Goal: Task Accomplishment & Management: Use online tool/utility

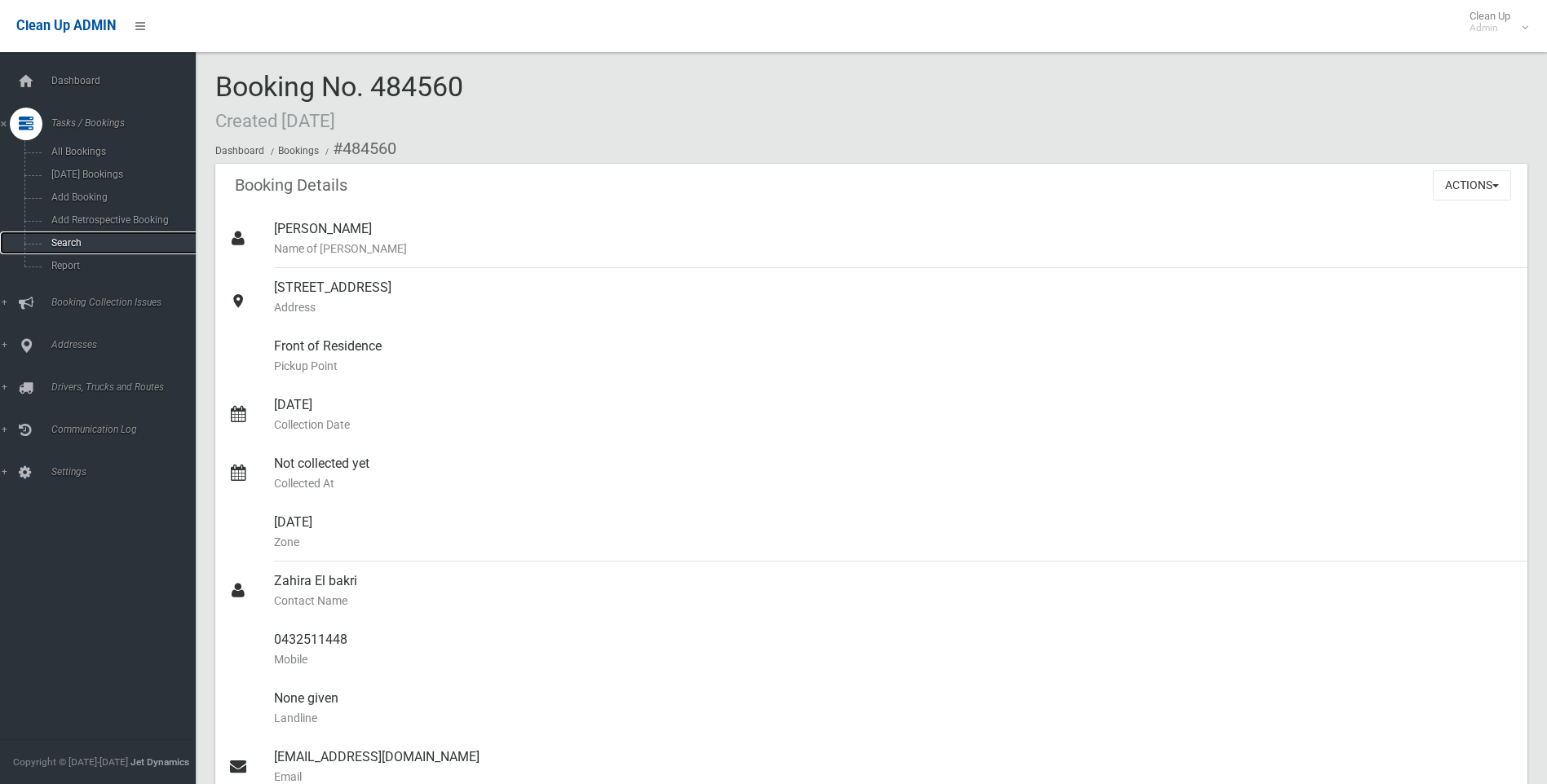
scroll to position [86, 0]
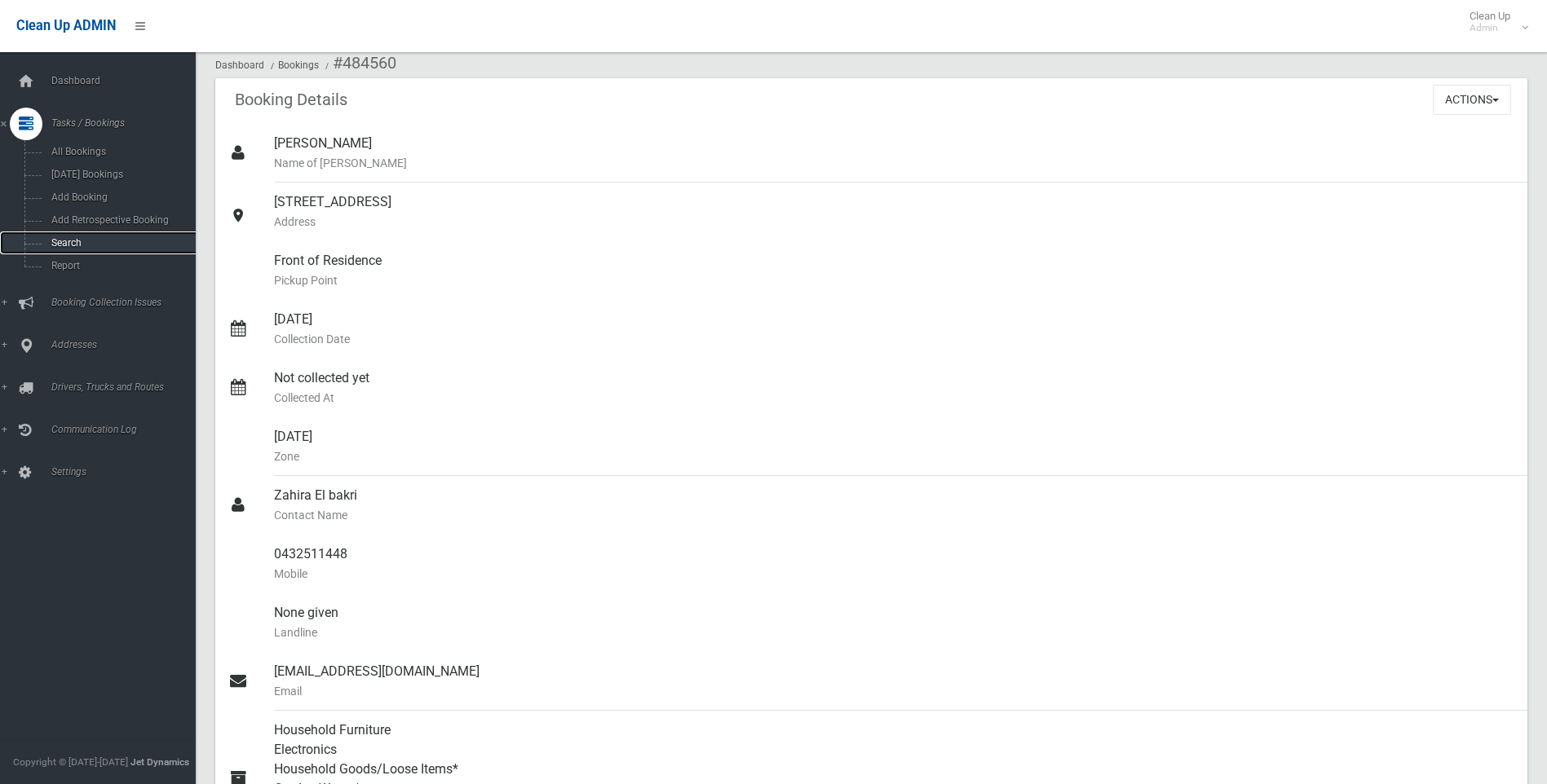
click at [154, 236] on link "Search" at bounding box center [104, 243] width 208 height 23
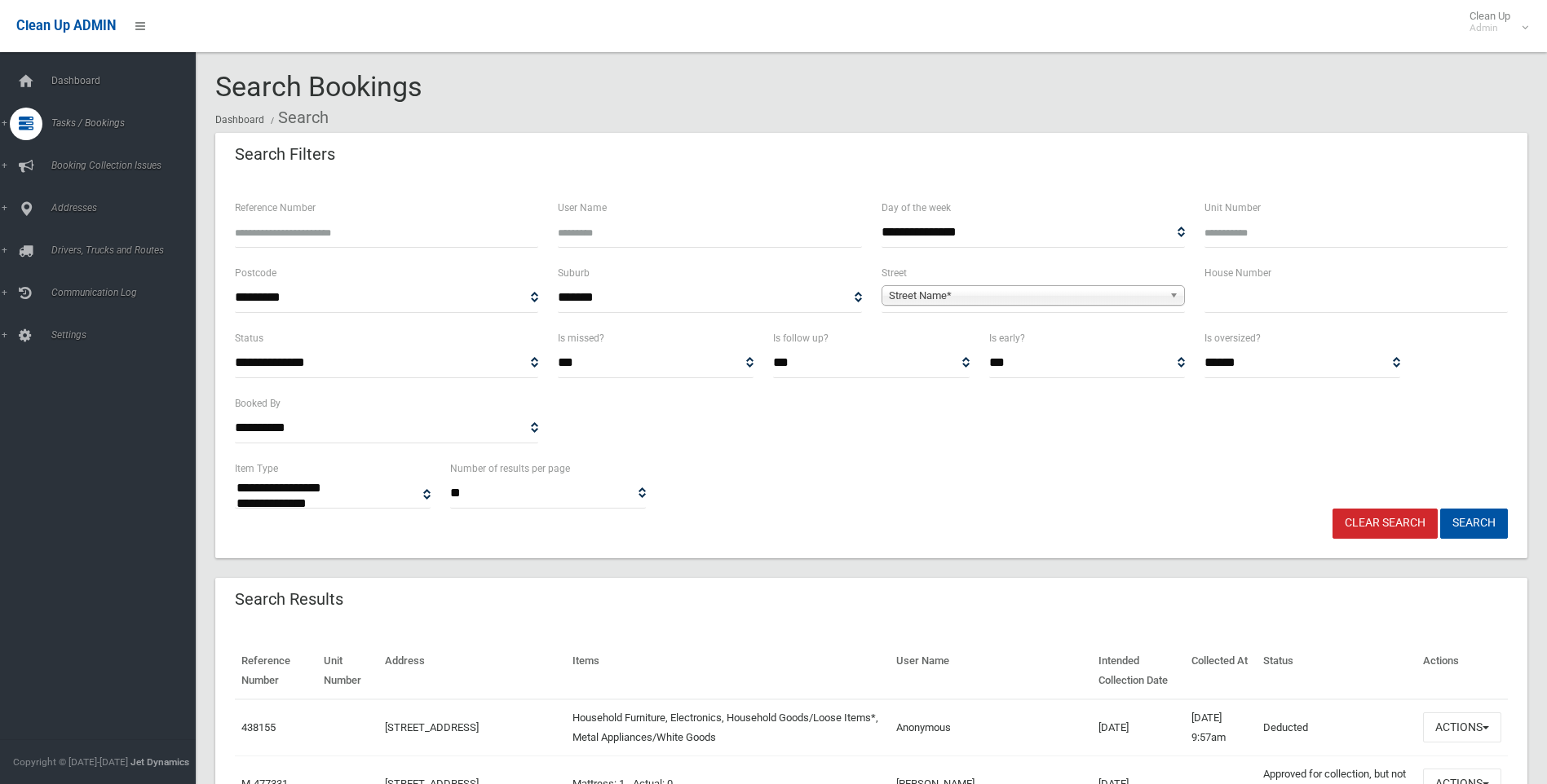
select select
click at [1218, 291] on input "text" at bounding box center [1357, 298] width 303 height 30
type input "**"
click at [1078, 310] on span "**********" at bounding box center [1033, 298] width 303 height 30
click at [1074, 302] on span "Street Name*" at bounding box center [1025, 296] width 274 height 19
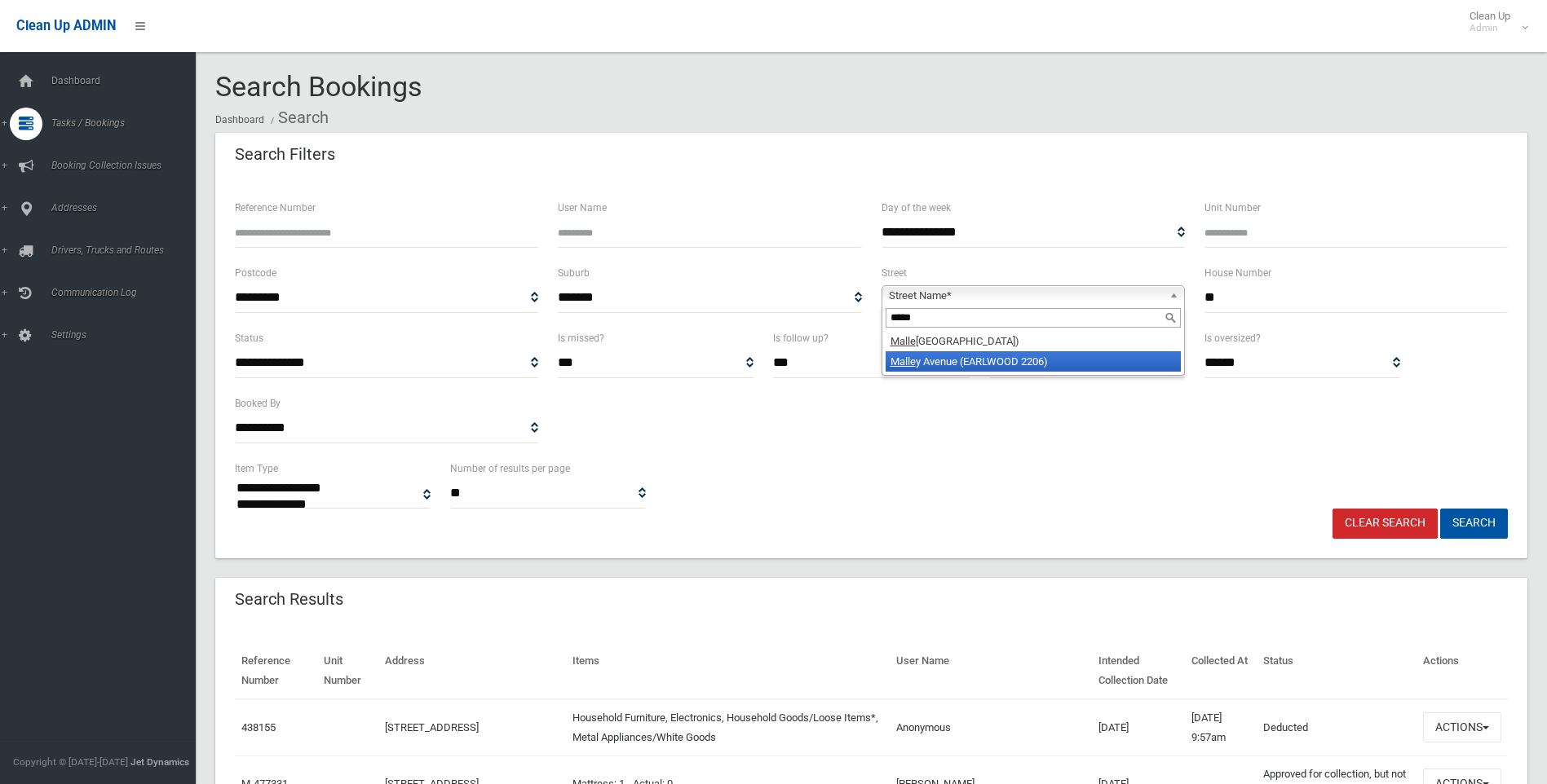
type input "*****"
click at [1019, 365] on li "Malle y Avenue (EARLWOOD 2206)" at bounding box center [1033, 361] width 295 height 20
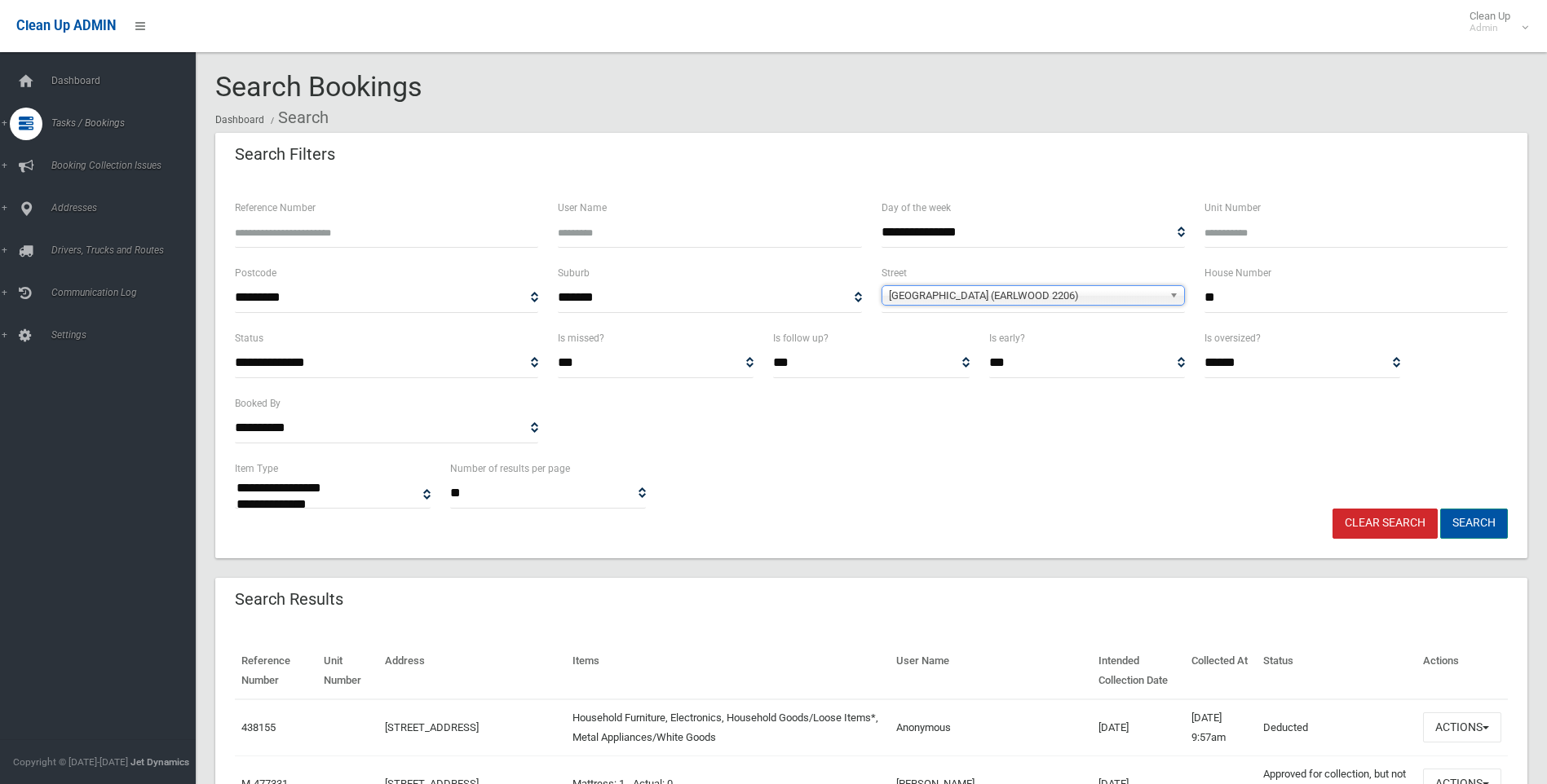
click at [1459, 532] on button "Search" at bounding box center [1475, 524] width 67 height 30
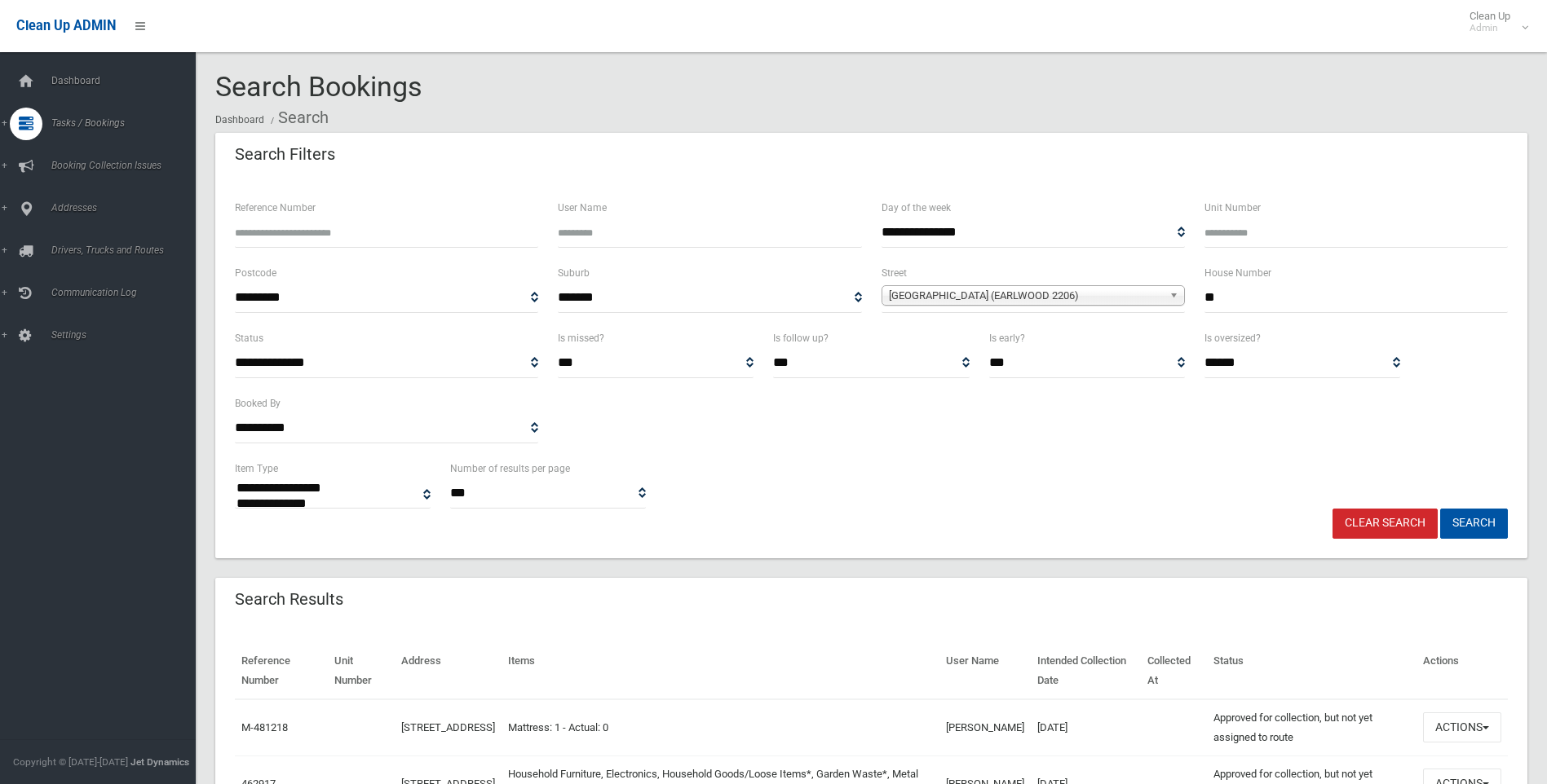
select select
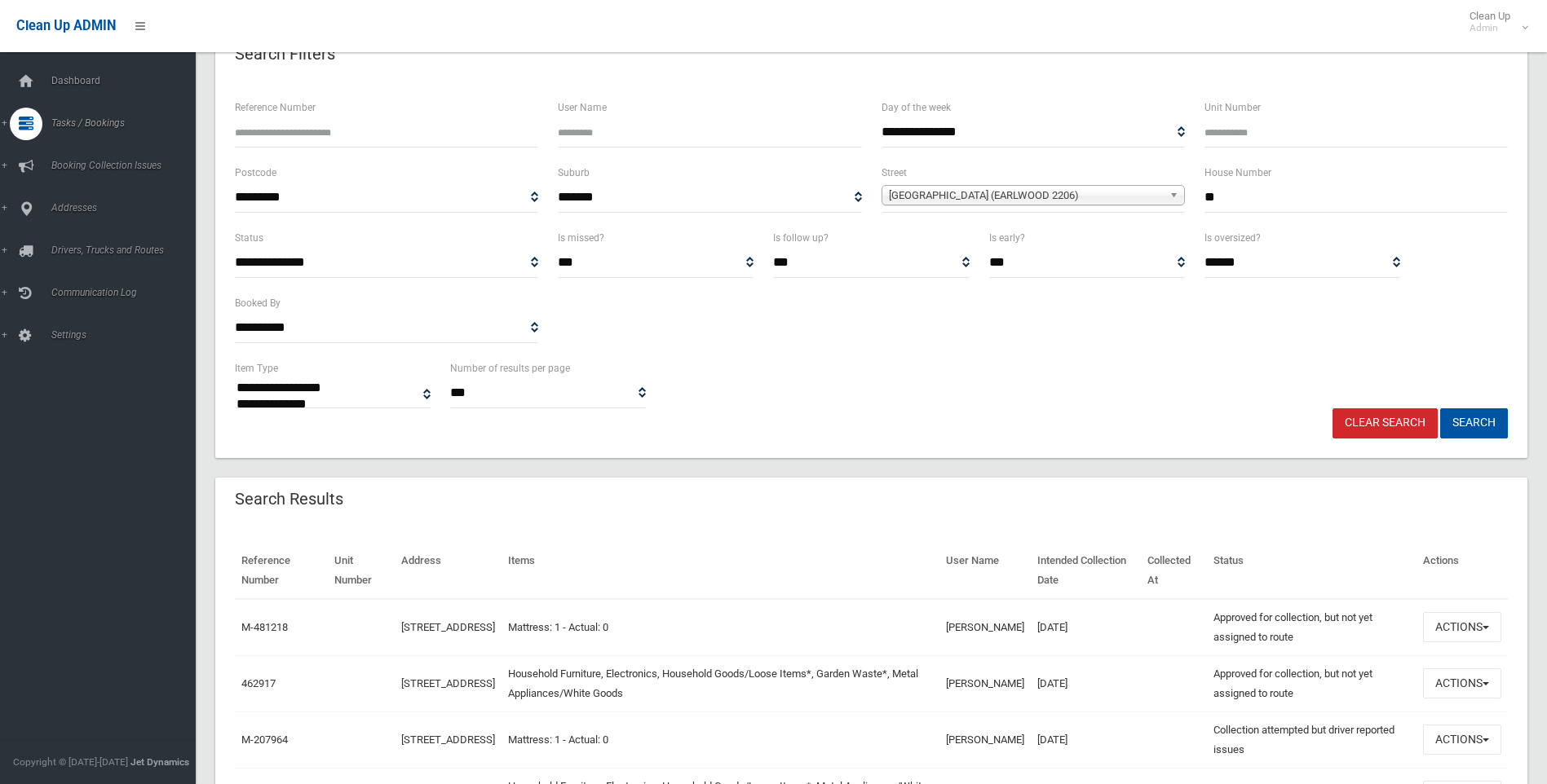
scroll to position [244, 0]
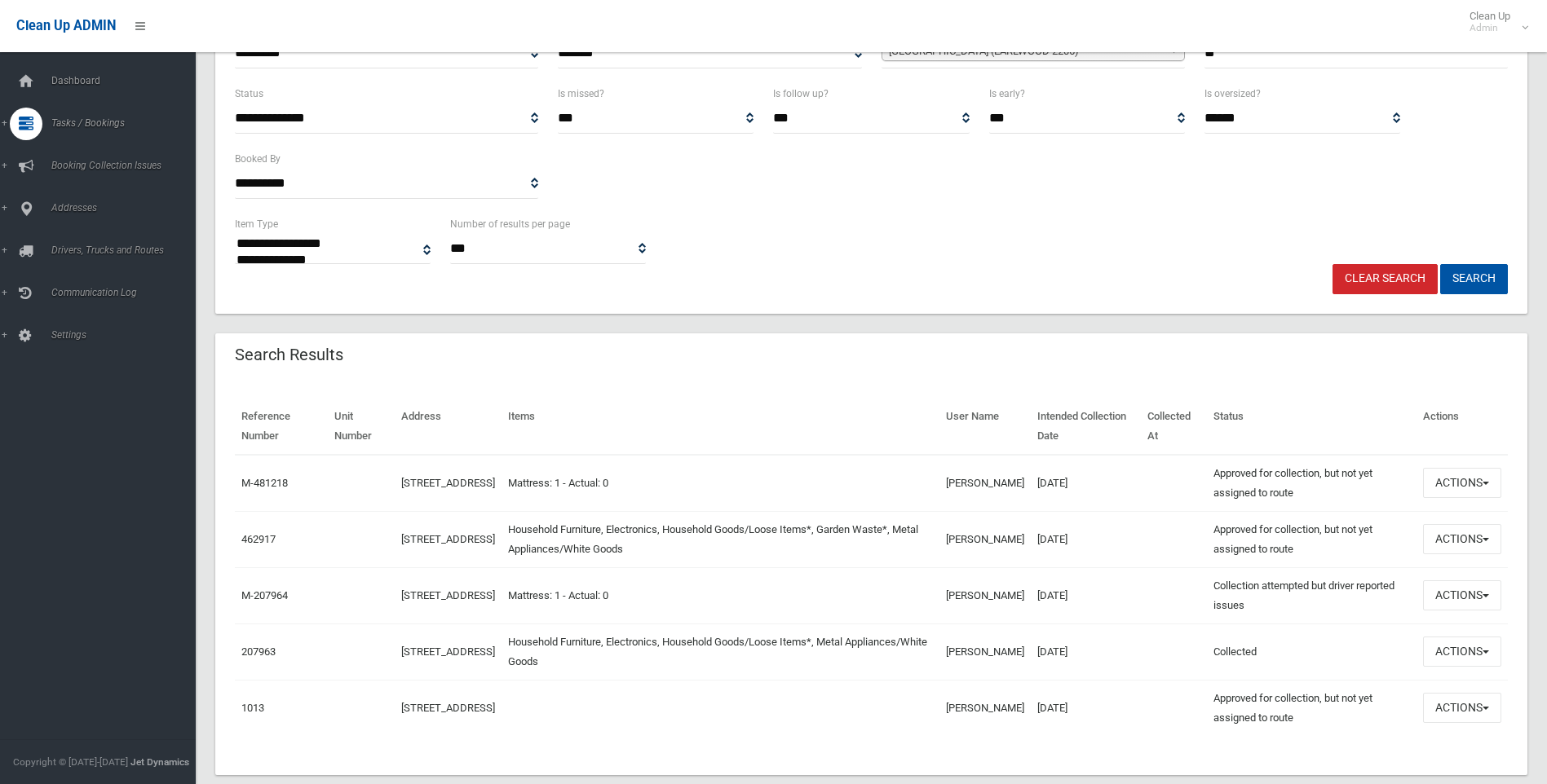
drag, startPoint x: 1391, startPoint y: 545, endPoint x: 608, endPoint y: 382, distance: 799.8
click at [608, 382] on div "Reference Number Unit Number Address Items User Name Intended Collection Date C…" at bounding box center [872, 577] width 1313 height 396
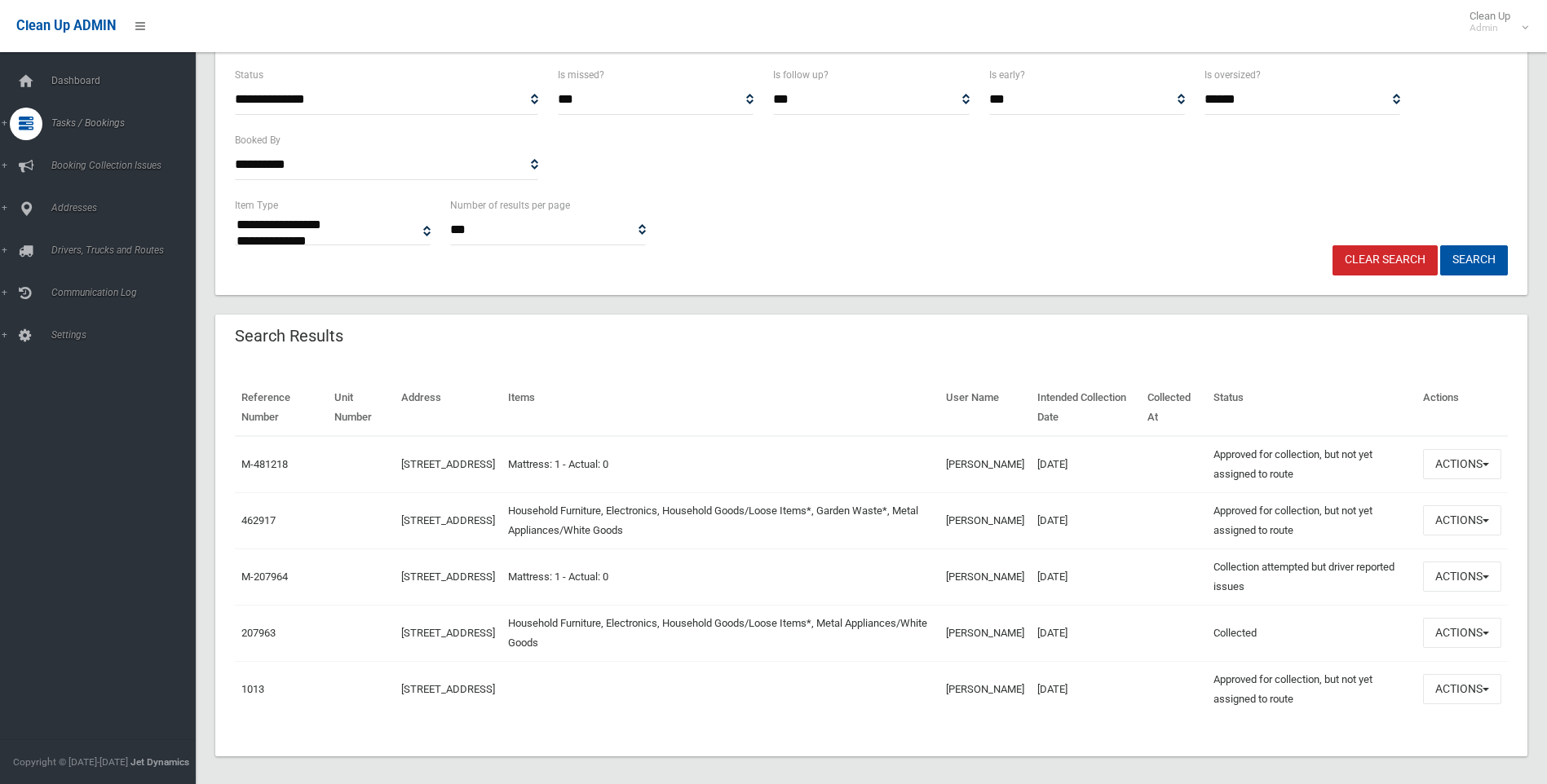
scroll to position [275, 0]
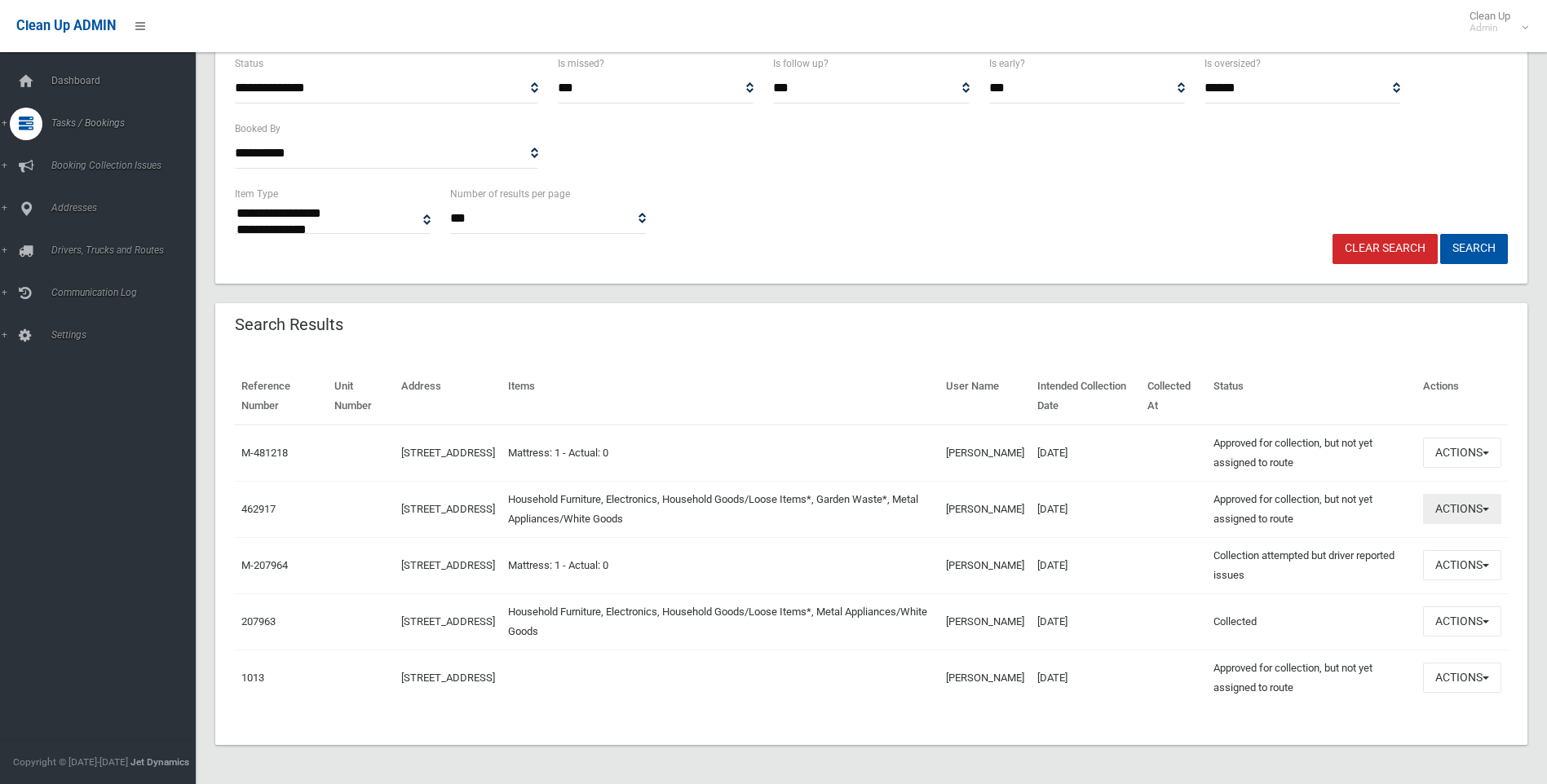
click at [1483, 507] on button "Actions" at bounding box center [1462, 509] width 78 height 30
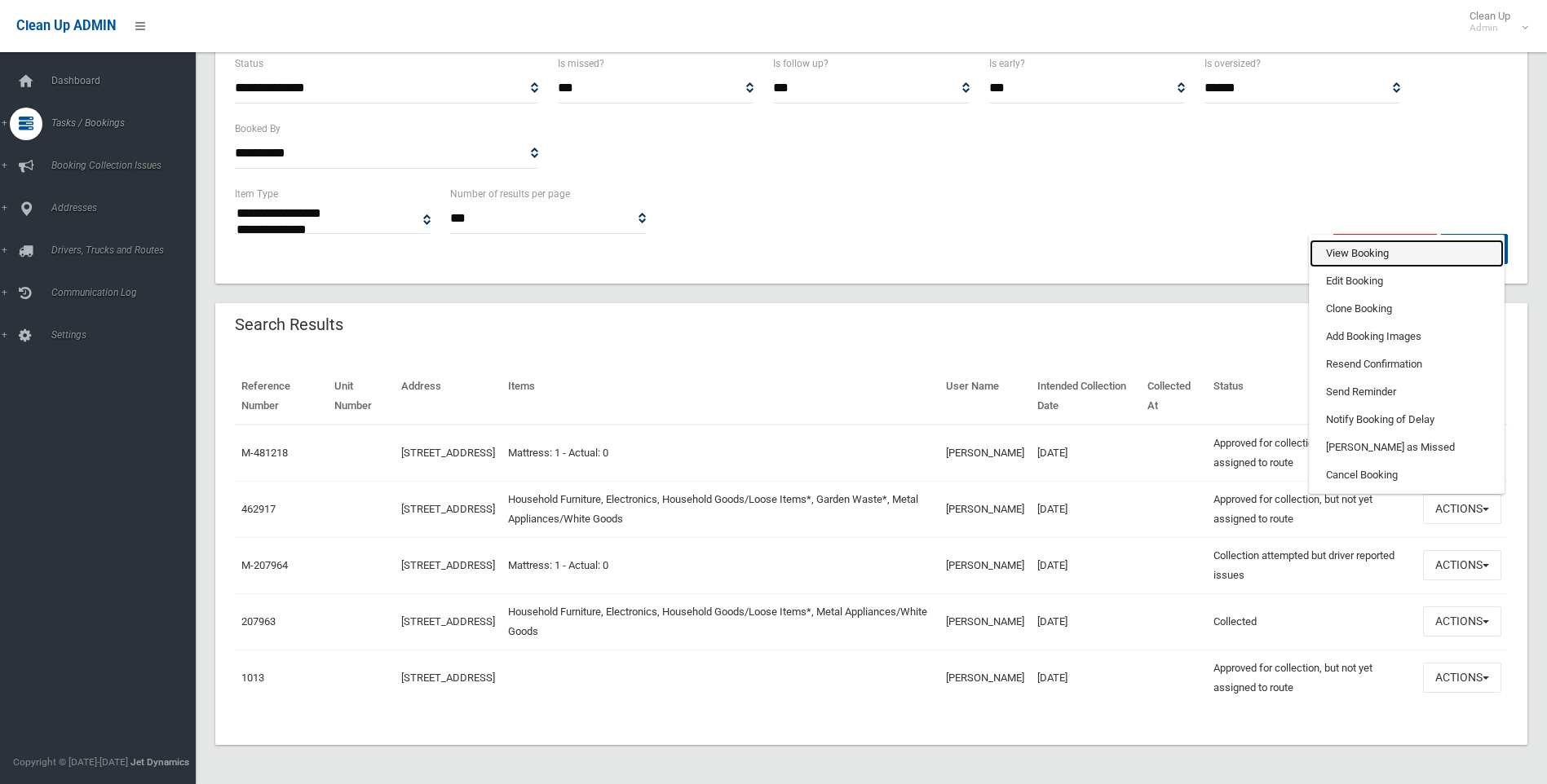
click at [1365, 255] on link "View Booking" at bounding box center [1407, 253] width 194 height 28
